Goal: Task Accomplishment & Management: Use online tool/utility

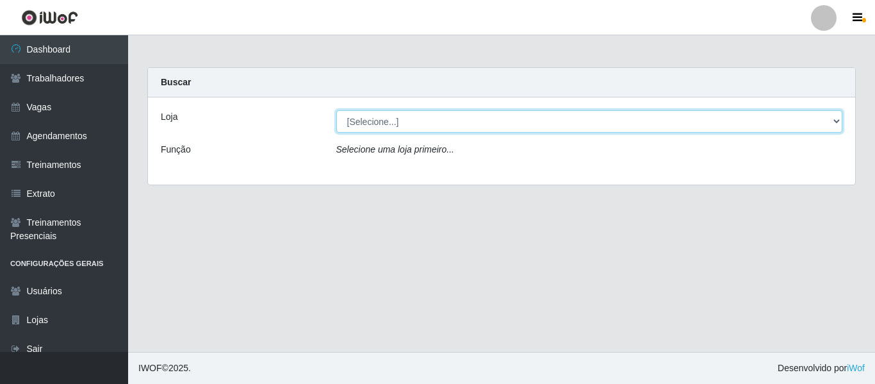
click at [396, 118] on select "[Selecione...] Mister Burg" at bounding box center [589, 121] width 507 height 22
select select "535"
click at [336, 110] on select "[Selecione...] Mister Burg" at bounding box center [589, 121] width 507 height 22
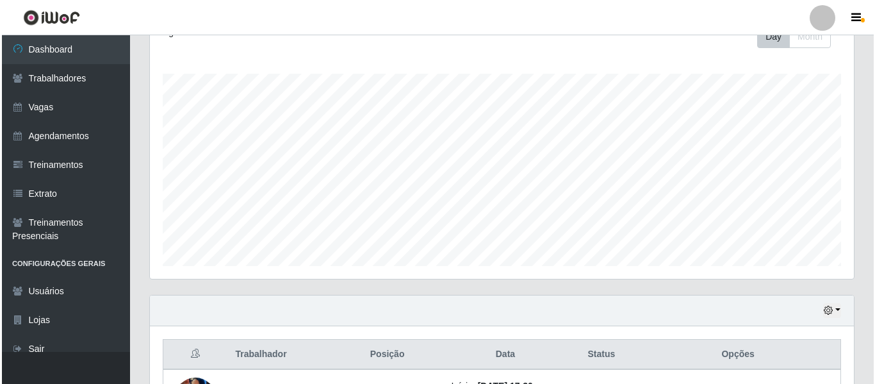
scroll to position [353, 0]
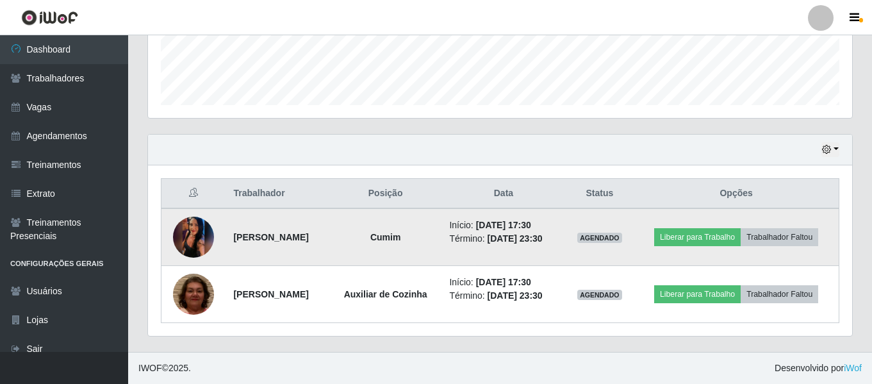
click at [212, 235] on td at bounding box center [193, 237] width 65 height 58
click at [197, 234] on img at bounding box center [193, 236] width 41 height 91
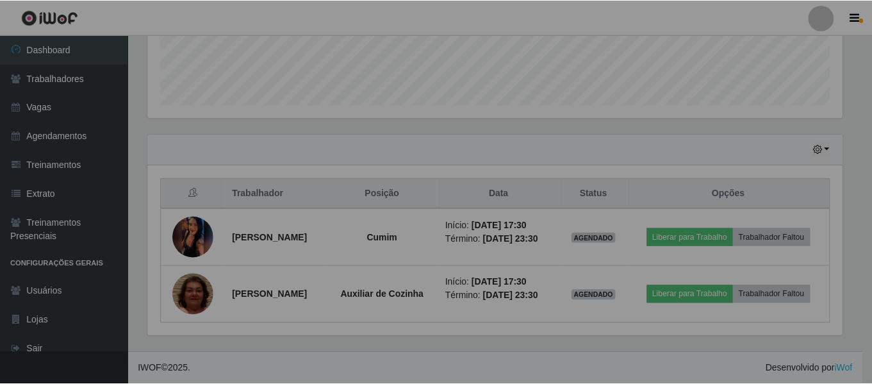
scroll to position [266, 704]
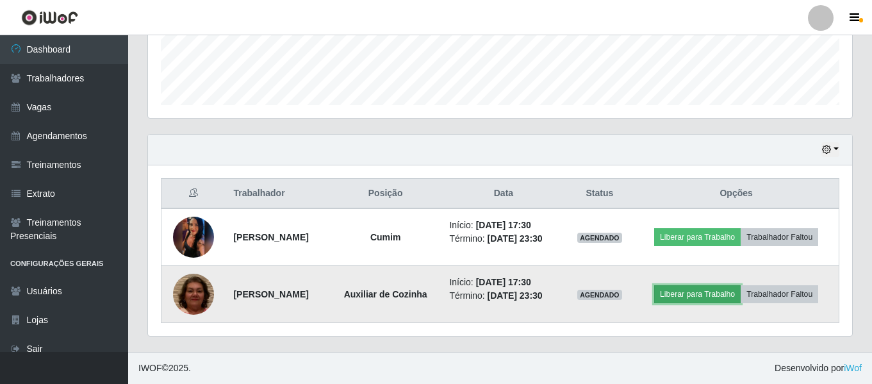
click at [707, 293] on button "Liberar para Trabalho" at bounding box center [697, 294] width 86 height 18
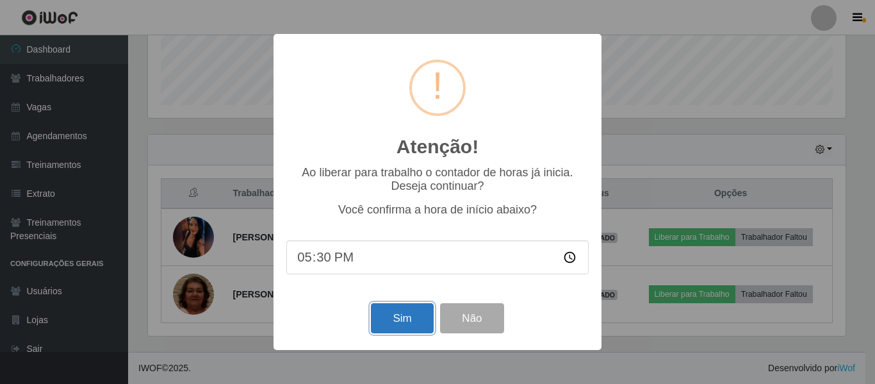
click at [384, 316] on button "Sim" at bounding box center [402, 318] width 62 height 30
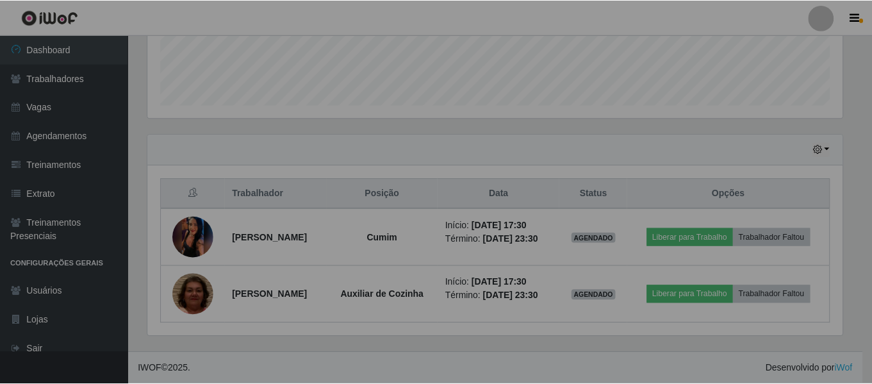
scroll to position [266, 704]
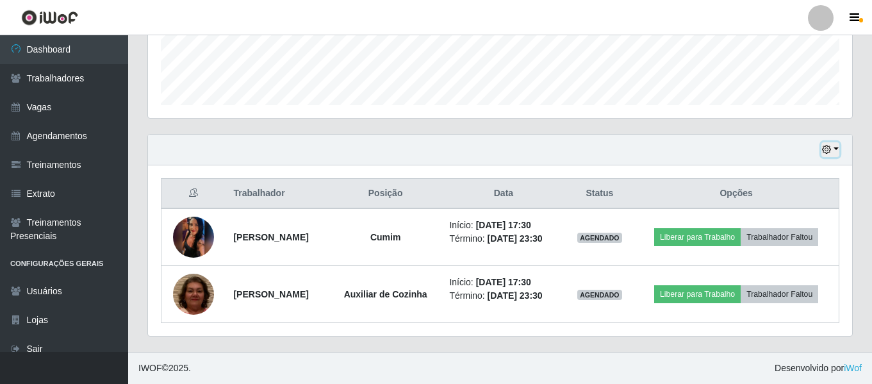
click at [827, 150] on icon "button" at bounding box center [826, 149] width 9 height 9
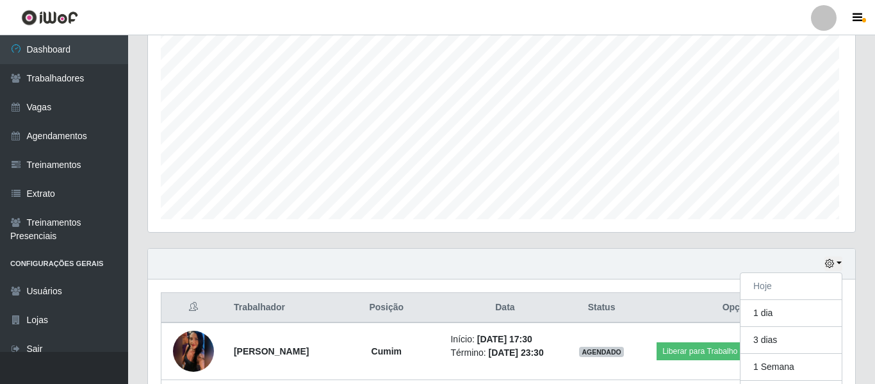
scroll to position [266, 697]
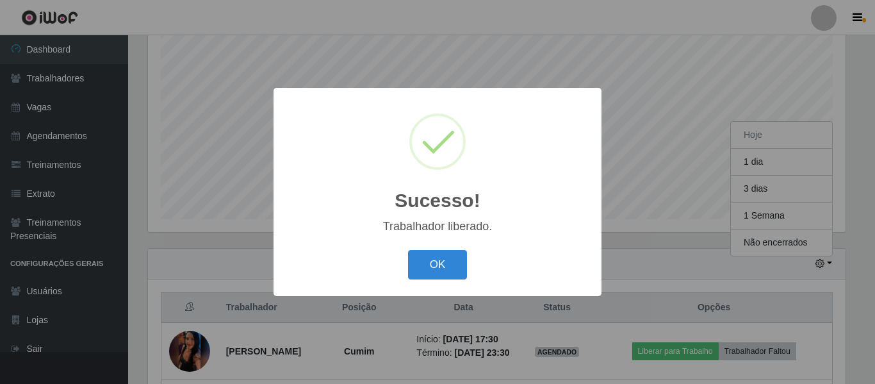
click at [760, 183] on div "Sucesso! × Trabalhador liberado. OK Cancel" at bounding box center [437, 192] width 875 height 384
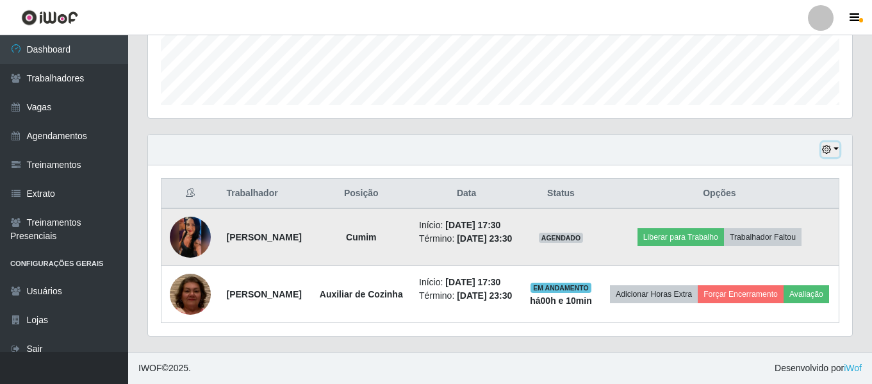
scroll to position [372, 0]
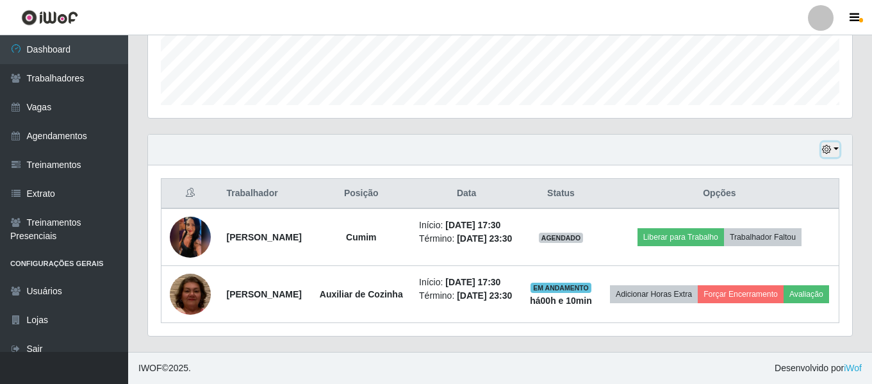
click at [833, 142] on button "button" at bounding box center [830, 149] width 18 height 15
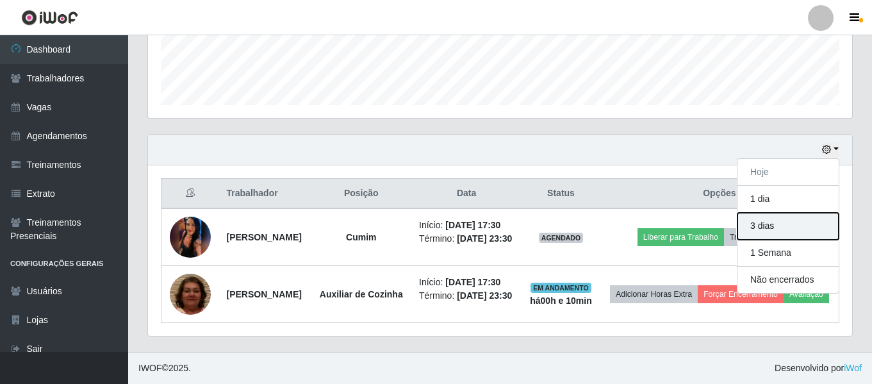
click at [765, 213] on button "3 dias" at bounding box center [787, 226] width 101 height 27
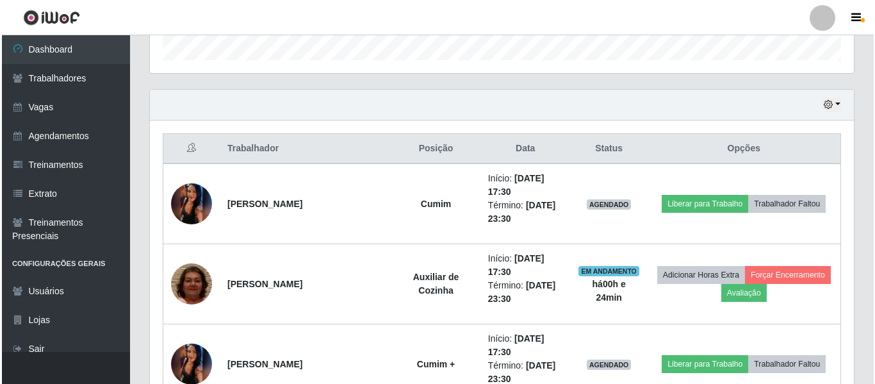
scroll to position [399, 0]
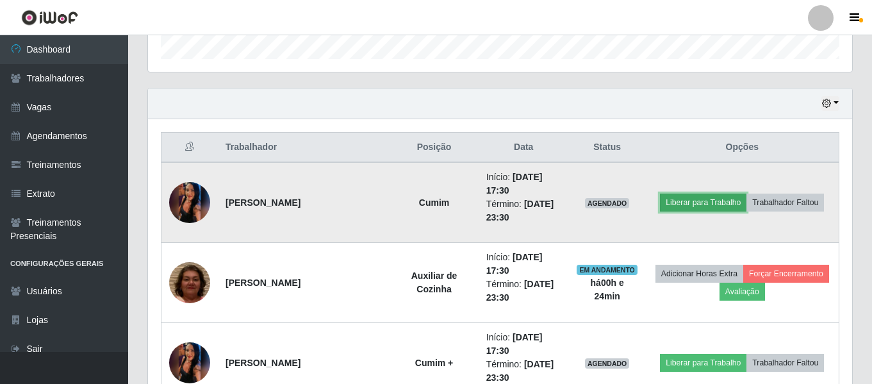
click at [697, 201] on button "Liberar para Trabalho" at bounding box center [703, 202] width 86 height 18
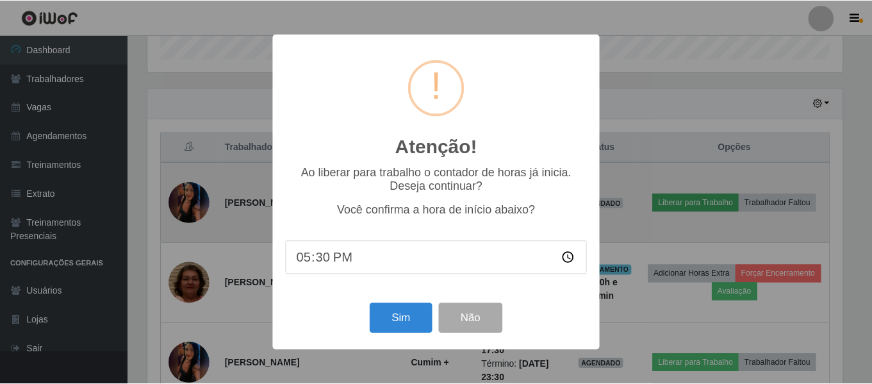
scroll to position [266, 697]
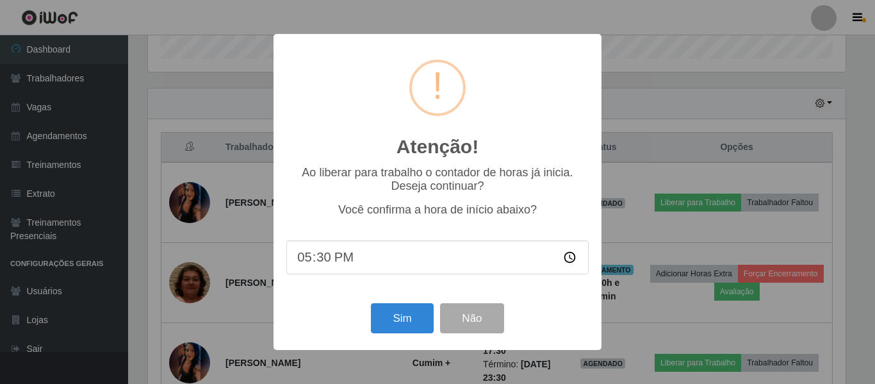
click at [343, 263] on input "17:30" at bounding box center [437, 257] width 302 height 34
click at [327, 261] on input "17:30" at bounding box center [437, 257] width 302 height 34
type input "17:55"
click at [403, 316] on button "Sim" at bounding box center [402, 318] width 62 height 30
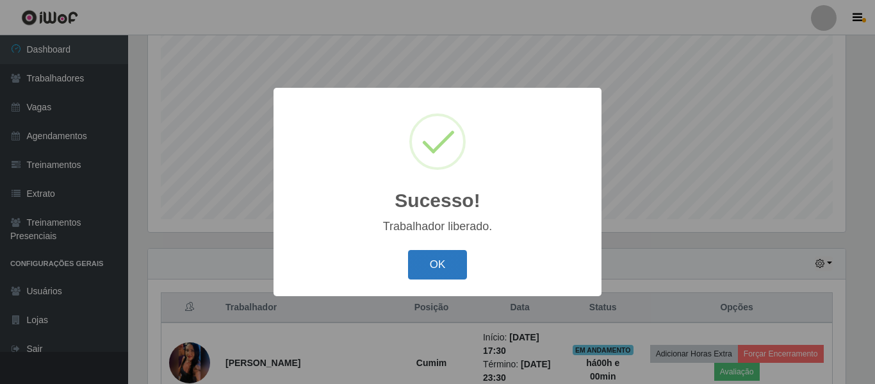
click at [425, 271] on button "OK" at bounding box center [438, 265] width 60 height 30
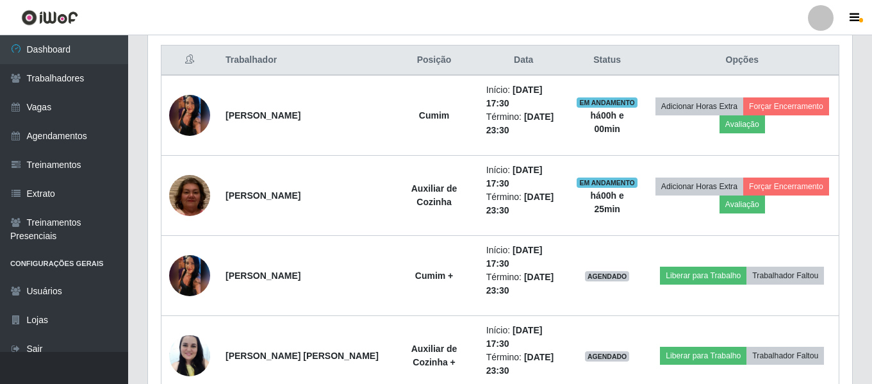
scroll to position [335, 0]
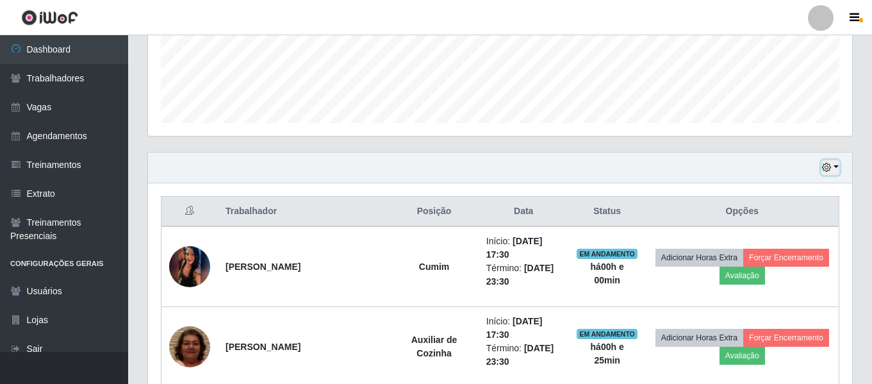
click at [838, 166] on button "button" at bounding box center [830, 167] width 18 height 15
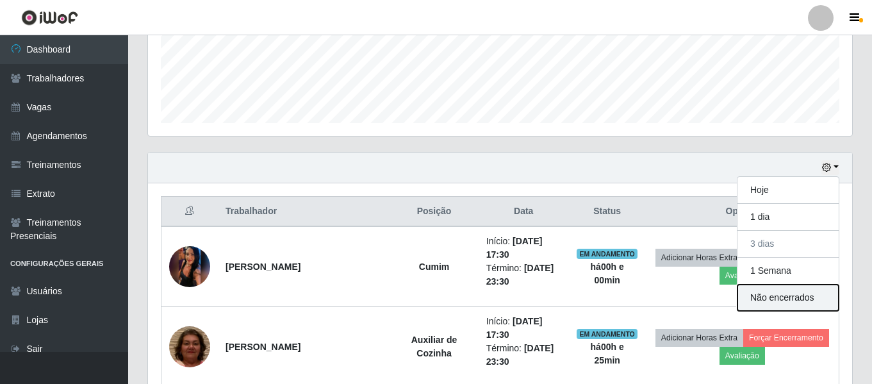
click at [776, 302] on button "Não encerrados" at bounding box center [787, 297] width 101 height 26
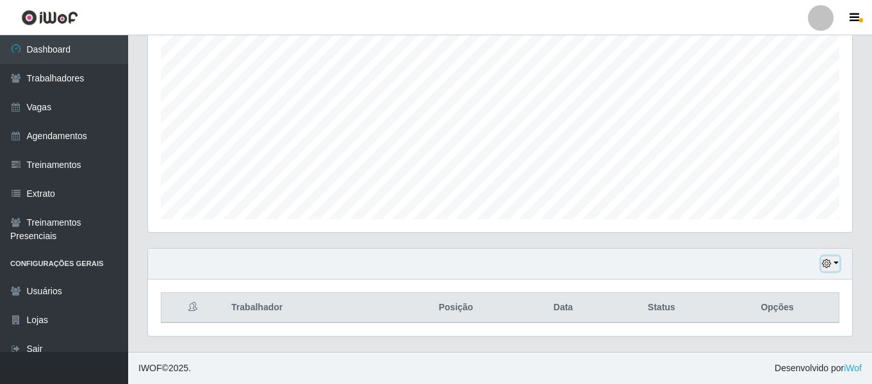
click at [834, 267] on button "button" at bounding box center [830, 263] width 18 height 15
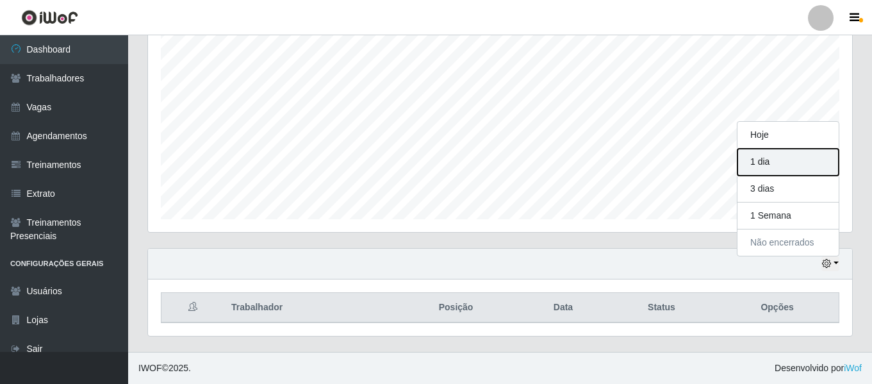
click at [769, 168] on button "1 dia" at bounding box center [787, 162] width 101 height 27
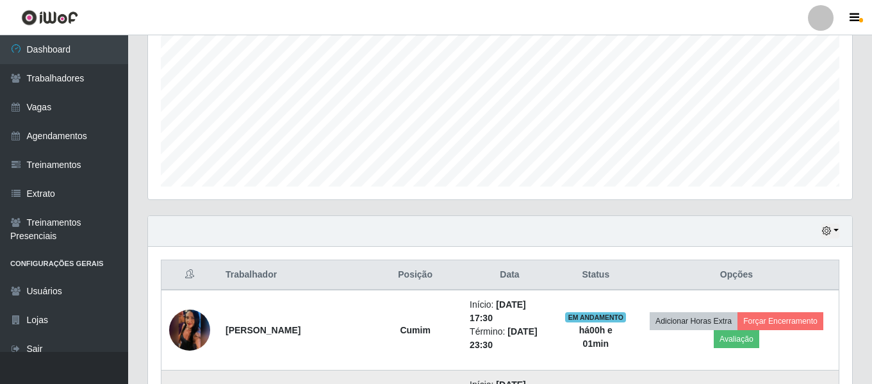
scroll to position [495, 0]
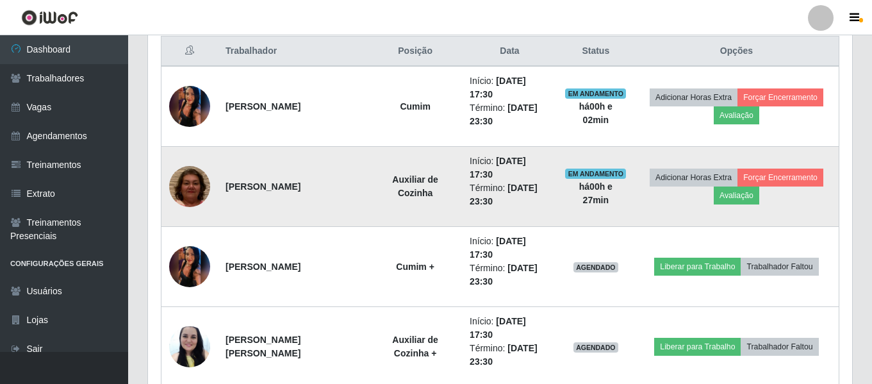
click at [198, 187] on img at bounding box center [189, 186] width 41 height 86
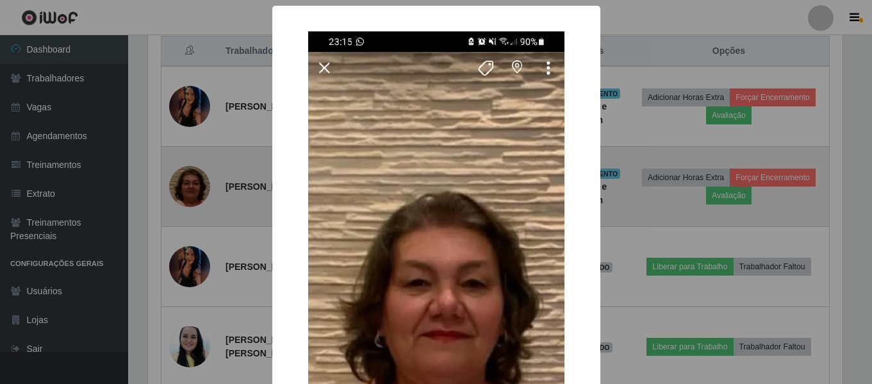
scroll to position [266, 697]
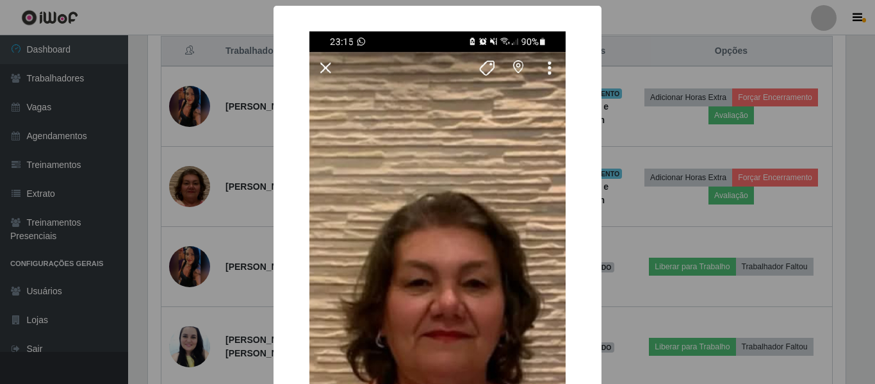
click at [184, 196] on div "× OK Cancel" at bounding box center [437, 192] width 875 height 384
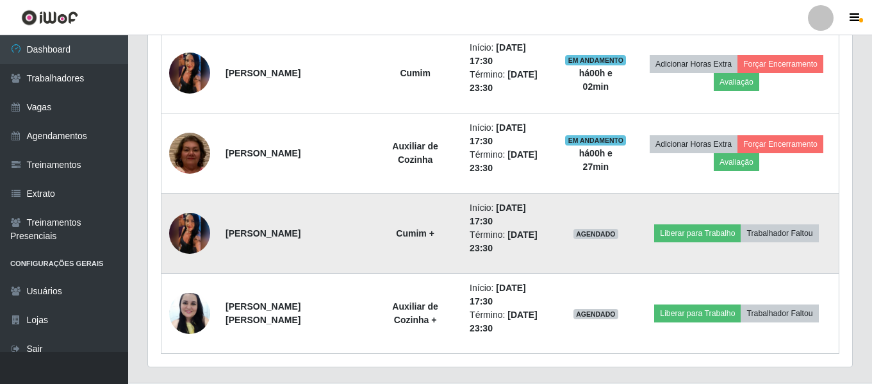
scroll to position [559, 0]
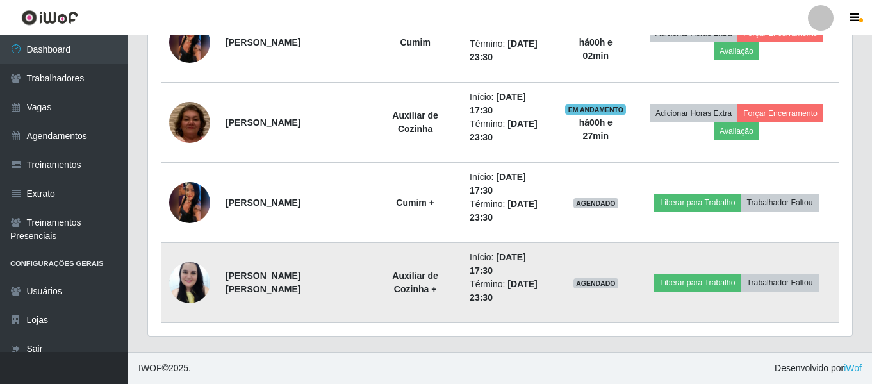
click at [197, 277] on img at bounding box center [189, 282] width 41 height 54
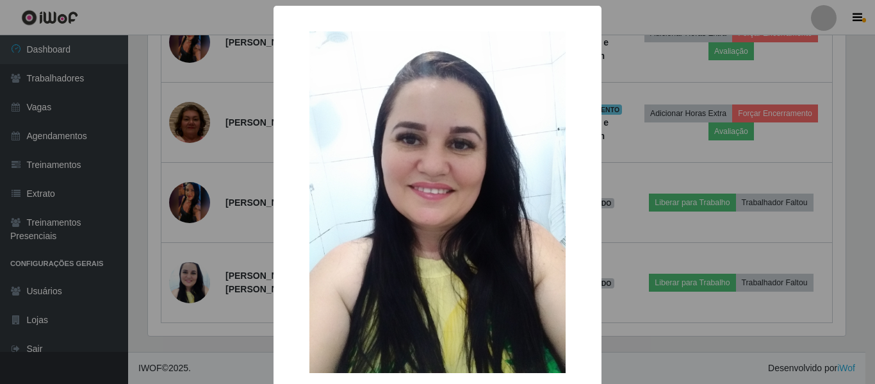
click at [213, 241] on div "× OK Cancel" at bounding box center [437, 192] width 875 height 384
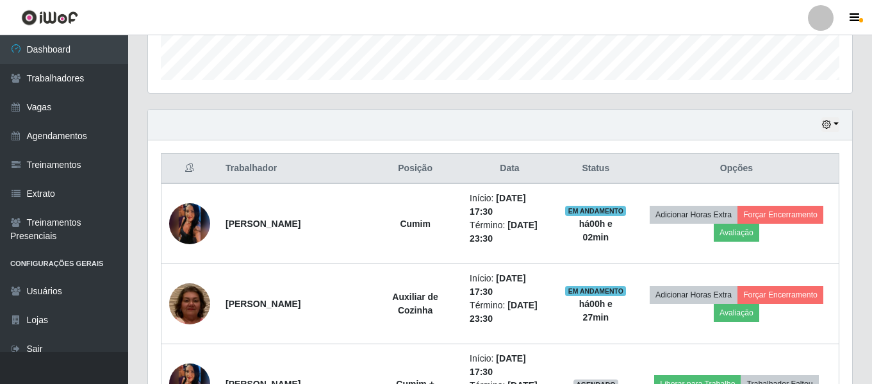
scroll to position [367, 0]
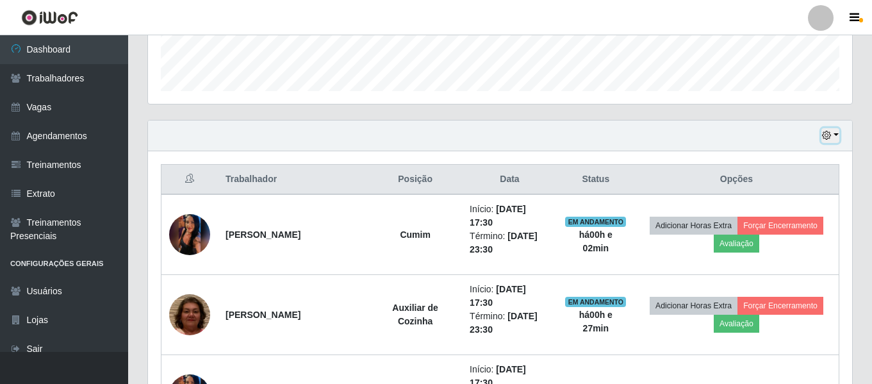
click at [831, 138] on icon "button" at bounding box center [826, 135] width 9 height 9
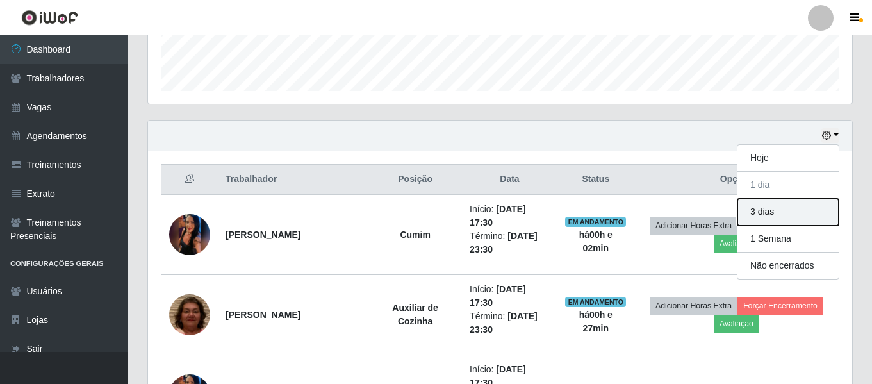
click at [769, 218] on button "3 dias" at bounding box center [787, 212] width 101 height 27
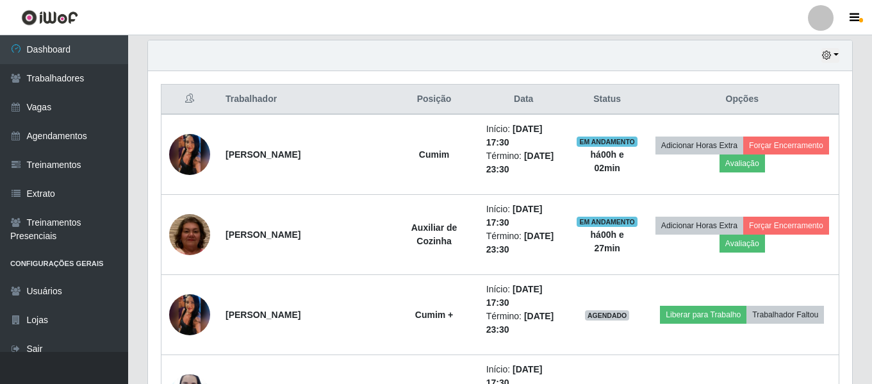
scroll to position [448, 0]
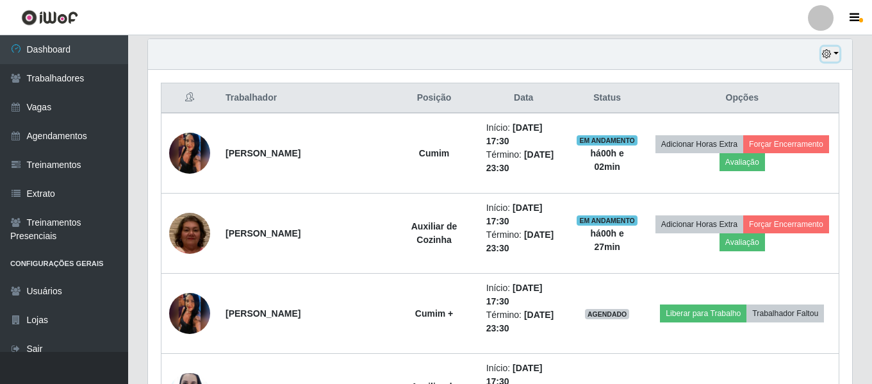
click at [829, 53] on icon "button" at bounding box center [826, 53] width 9 height 9
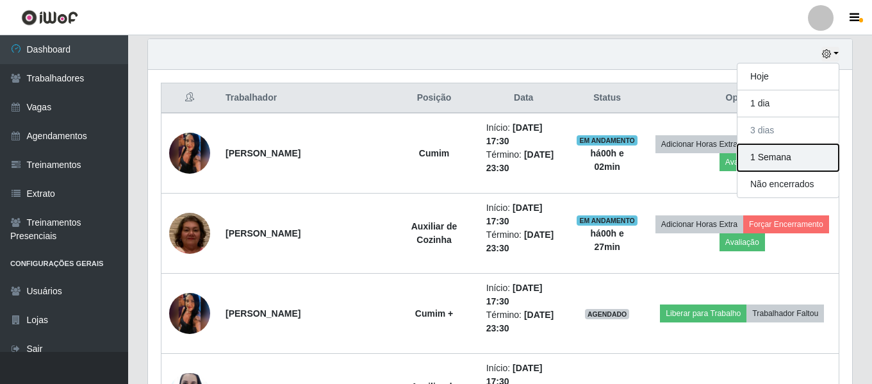
click at [781, 158] on button "1 Semana" at bounding box center [787, 157] width 101 height 27
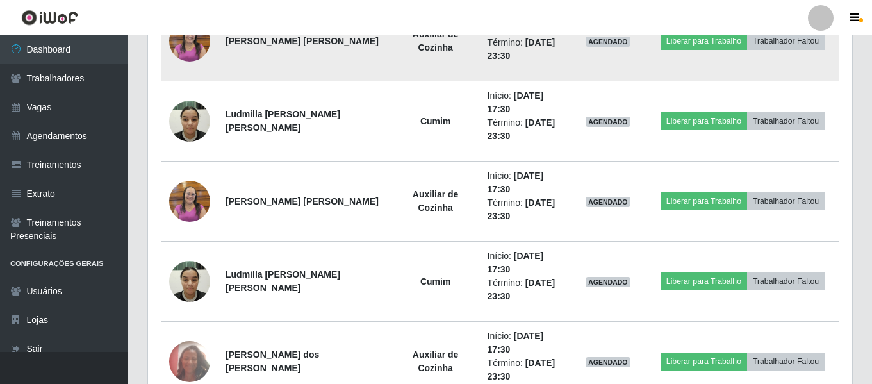
scroll to position [1409, 0]
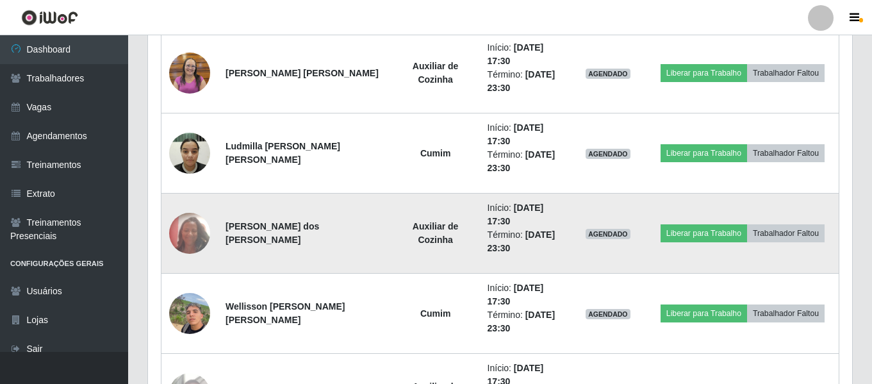
click at [196, 243] on img at bounding box center [189, 233] width 41 height 54
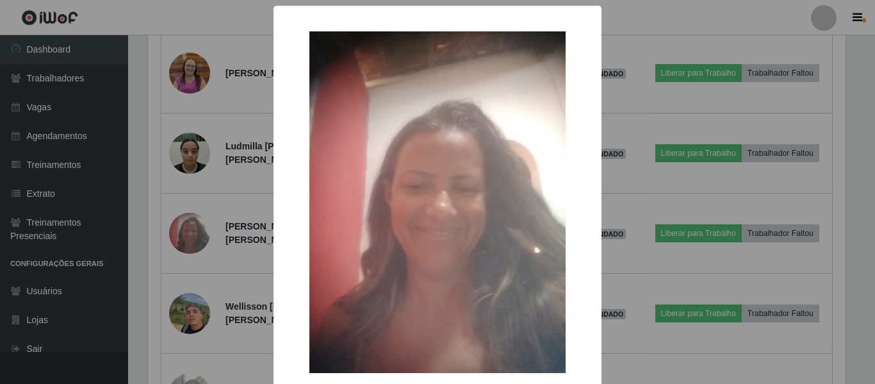
click at [621, 125] on div "× OK Cancel" at bounding box center [437, 192] width 875 height 384
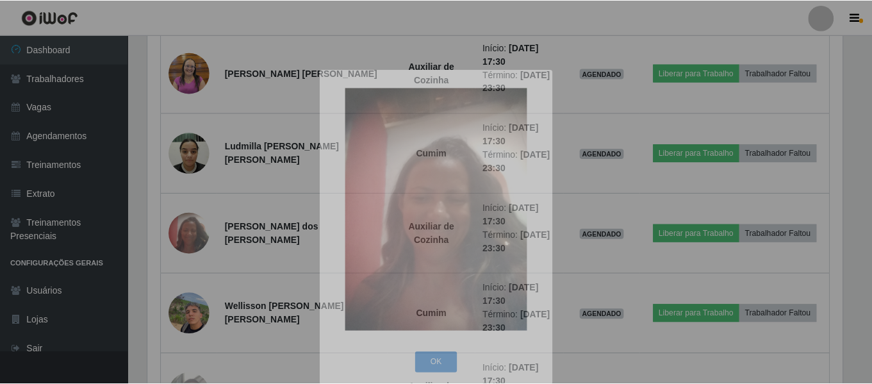
scroll to position [266, 704]
